Goal: Task Accomplishment & Management: Complete application form

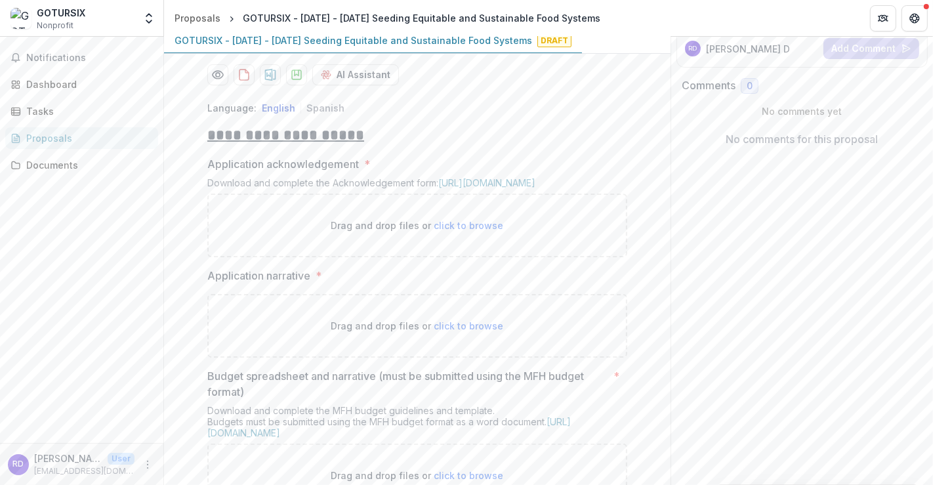
scroll to position [220, 0]
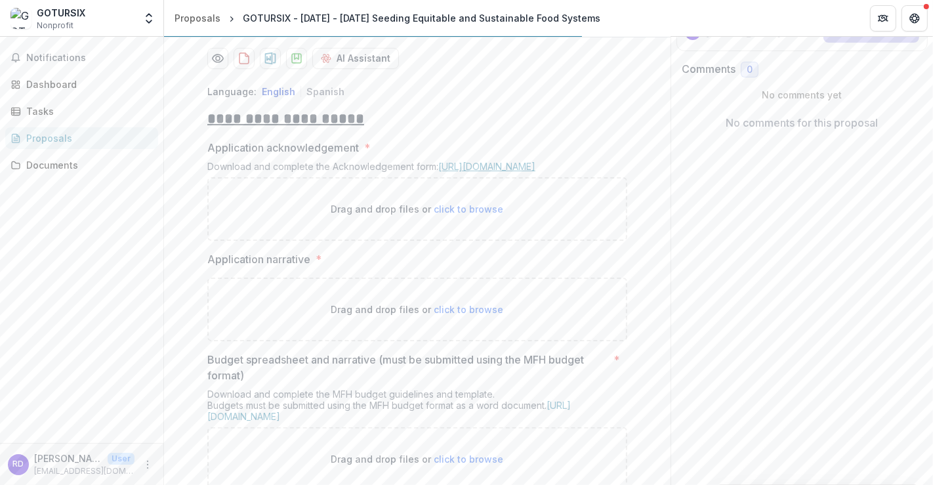
click at [520, 172] on link "[URL][DOMAIN_NAME]" at bounding box center [486, 166] width 97 height 11
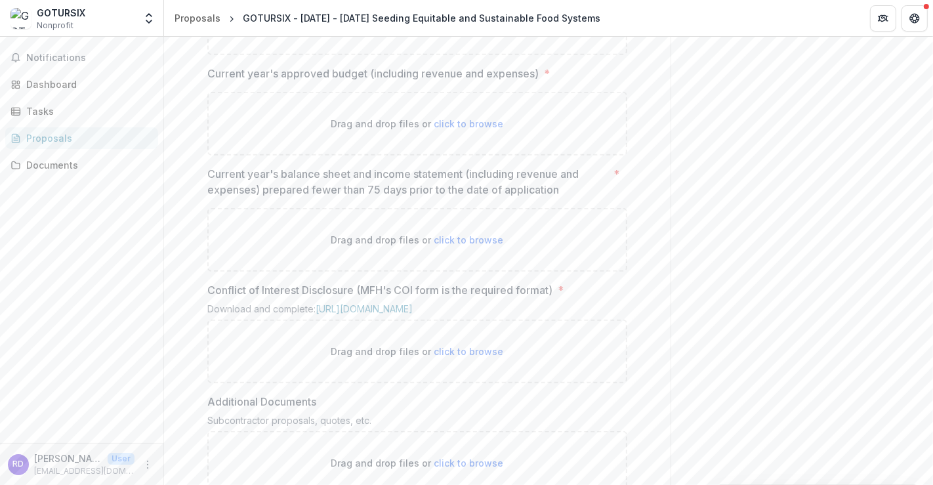
scroll to position [1168, 0]
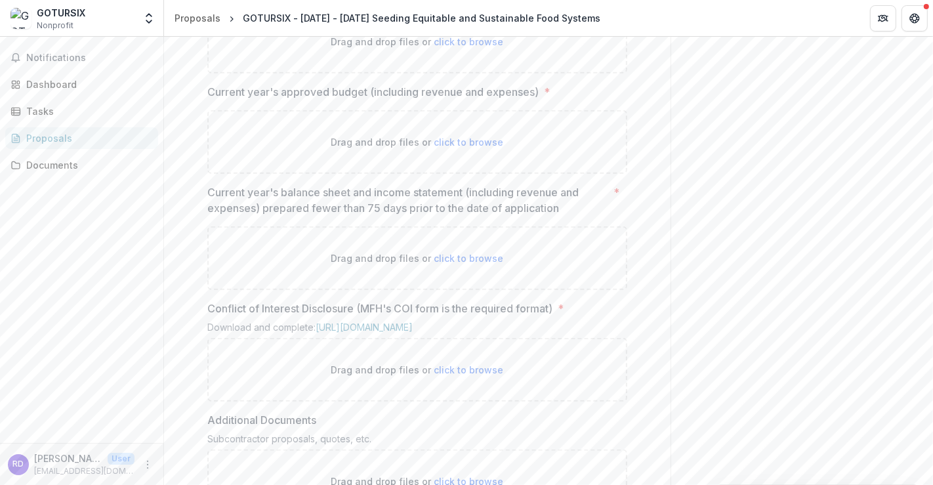
type input "**********"
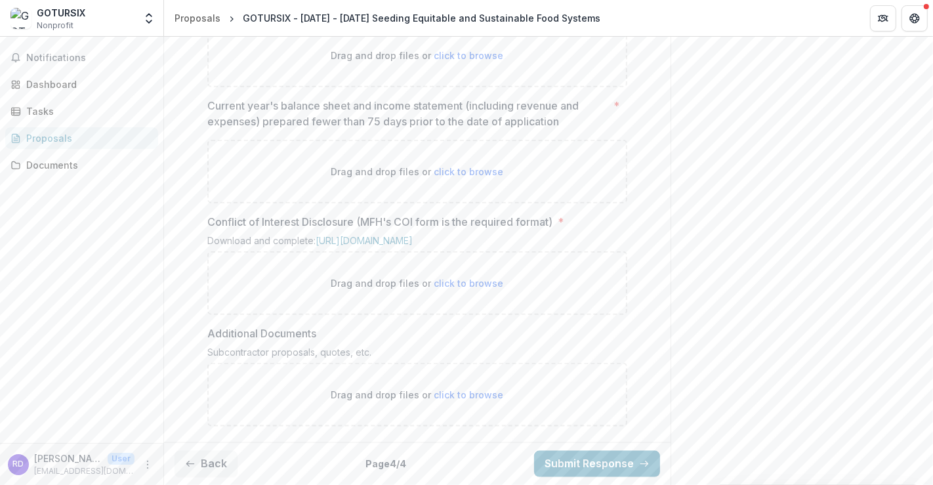
scroll to position [1386, 0]
type input "**********"
drag, startPoint x: 208, startPoint y: 182, endPoint x: 386, endPoint y: 201, distance: 178.8
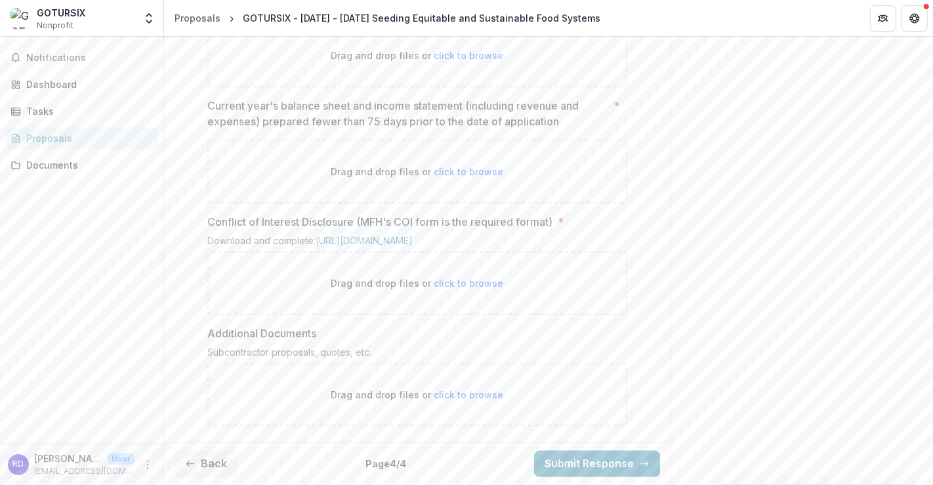
copy p "Most recent annual accounting period's balance sheet and income statement (incl…"
click at [444, 177] on span "click to browse" at bounding box center [469, 171] width 70 height 11
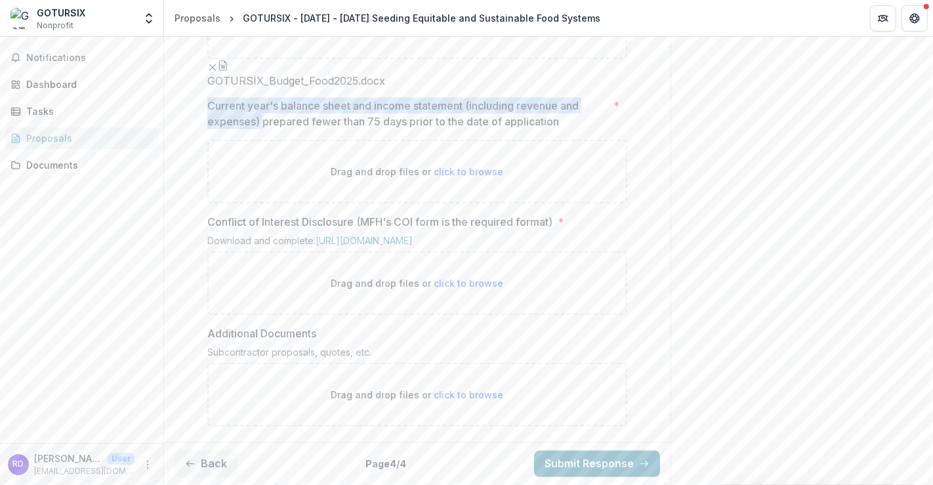
drag, startPoint x: 208, startPoint y: 244, endPoint x: 260, endPoint y: 268, distance: 57.2
click at [260, 129] on p "Current year's balance sheet and income statement (including revenue and expens…" at bounding box center [407, 113] width 401 height 31
copy p "Current year's balance sheet and income statement (including revenue and expens…"
